Goal: Navigation & Orientation: Find specific page/section

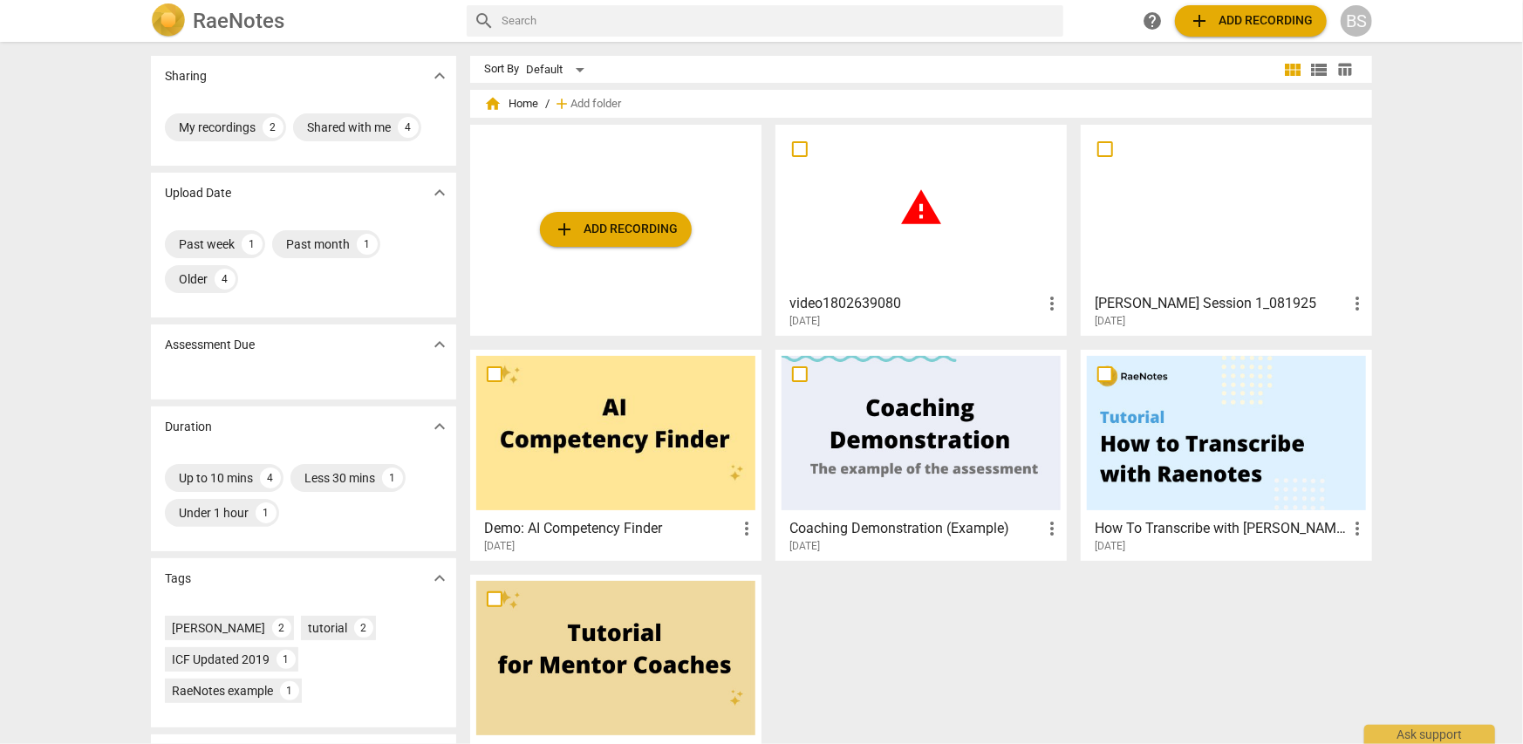
click at [1212, 282] on div at bounding box center [1226, 208] width 279 height 154
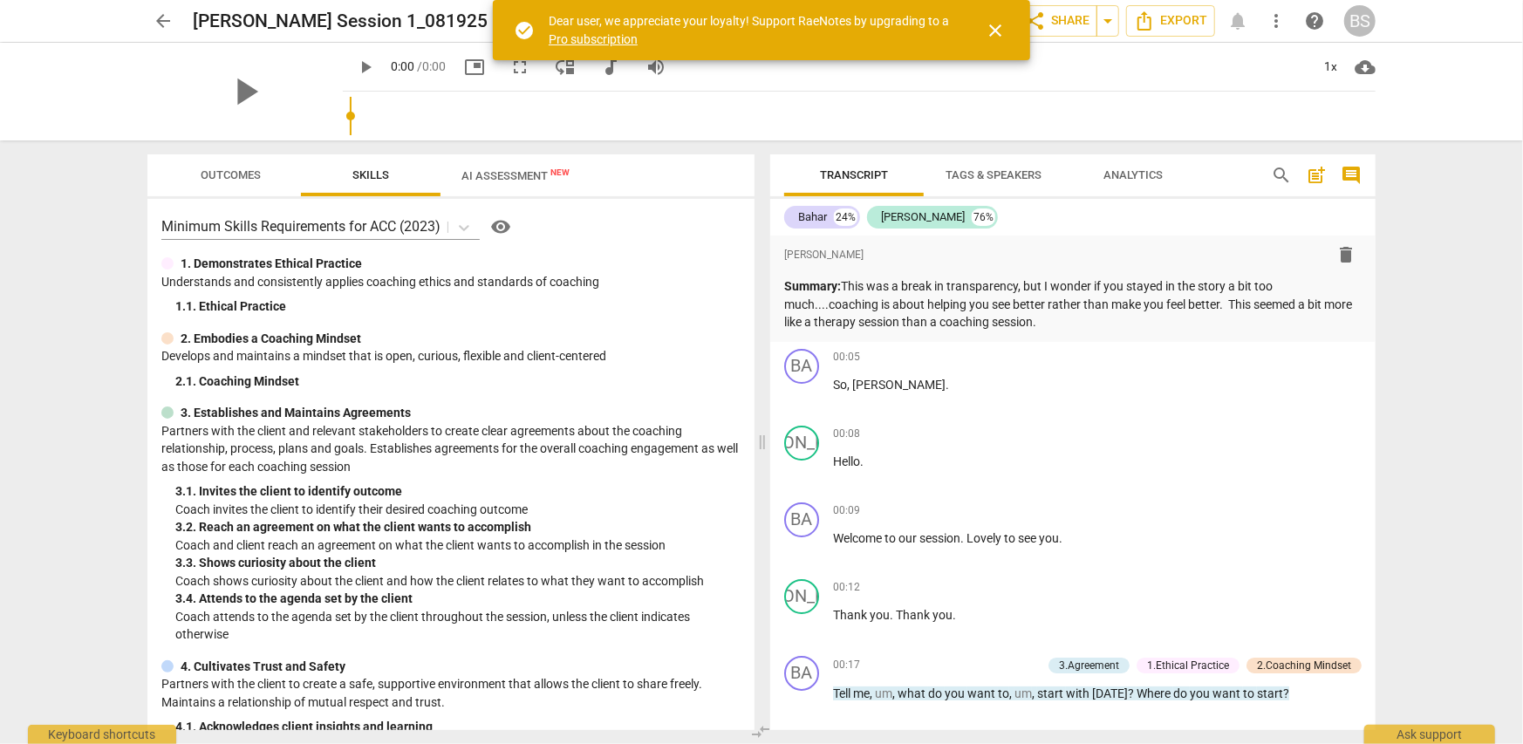
click at [989, 30] on span "close" at bounding box center [995, 30] width 21 height 21
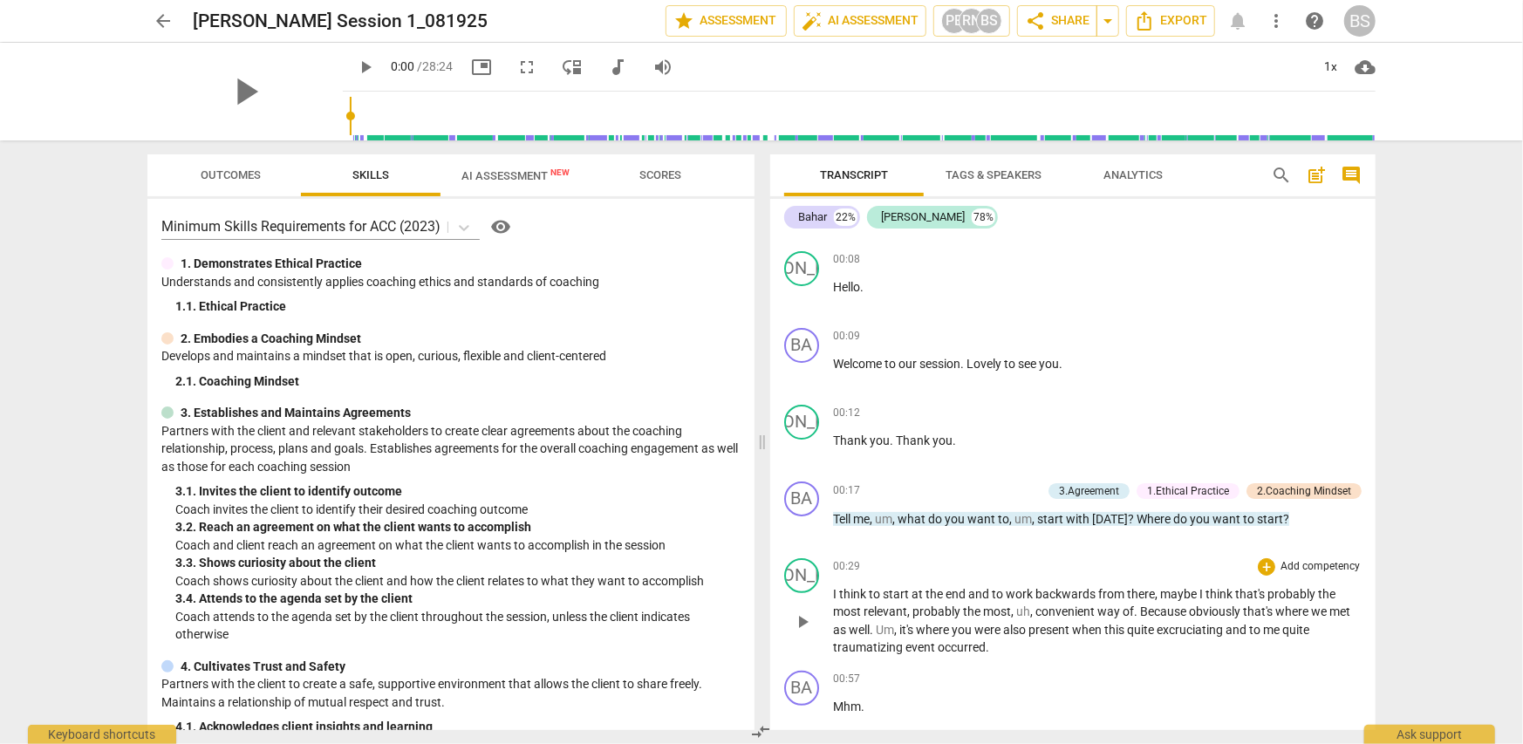
scroll to position [262, 0]
